Goal: Task Accomplishment & Management: Manage account settings

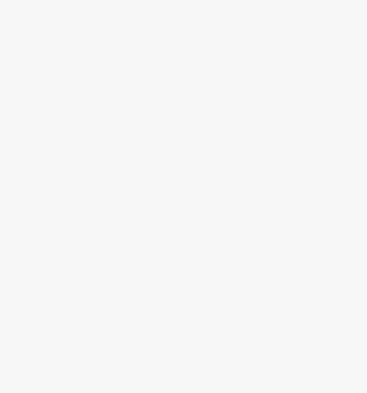
click at [153, 35] on body at bounding box center [183, 196] width 367 height 393
click at [167, 92] on div at bounding box center [183, 218] width 367 height 349
drag, startPoint x: 168, startPoint y: 68, endPoint x: 154, endPoint y: 1, distance: 68.0
click at [168, 67] on div at bounding box center [183, 218] width 367 height 349
click at [128, 198] on div at bounding box center [183, 218] width 367 height 349
